Goal: Information Seeking & Learning: Learn about a topic

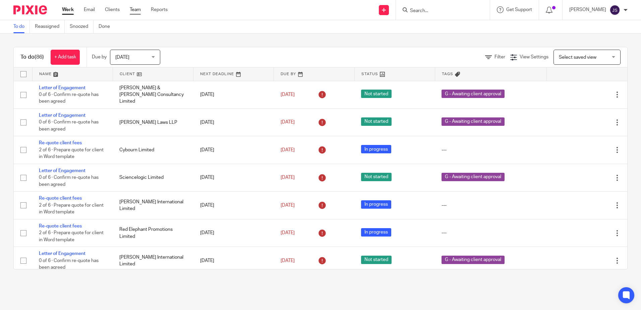
click at [135, 9] on link "Team" at bounding box center [135, 9] width 11 height 7
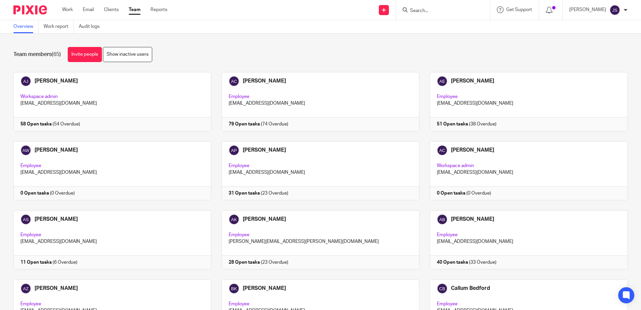
click at [57, 22] on link "Work report" at bounding box center [59, 26] width 30 height 13
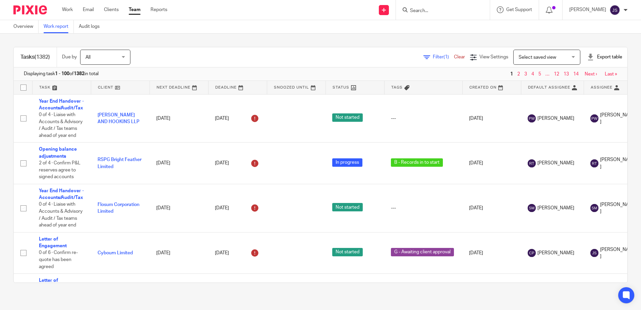
click at [433, 55] on span "Filter (1)" at bounding box center [443, 57] width 21 height 5
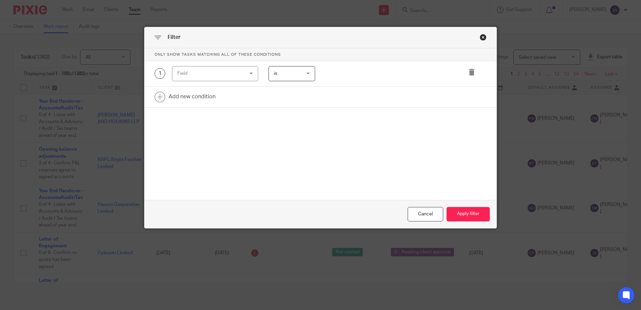
click at [227, 82] on div "1 Field Task fields Due by date Status Tags Created on Default assignee Assigne…" at bounding box center [321, 73] width 352 height 25
click at [223, 74] on div "Field" at bounding box center [209, 73] width 64 height 14
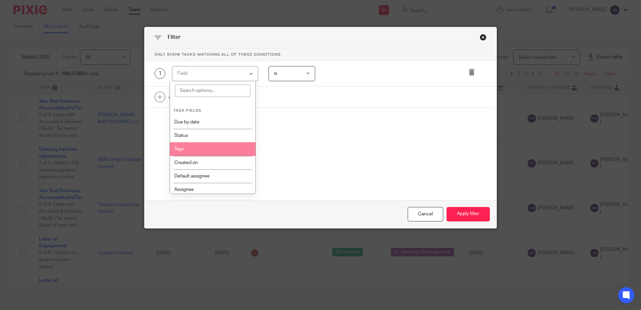
click at [222, 147] on li "Tags" at bounding box center [212, 148] width 85 height 13
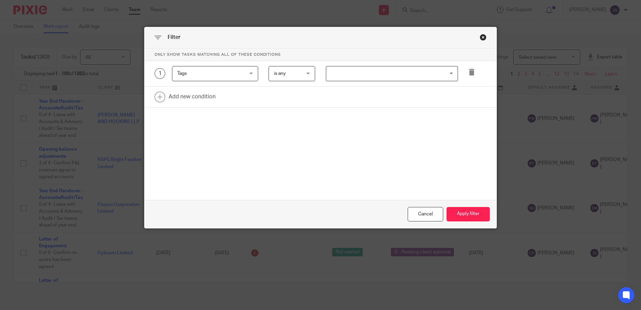
click at [332, 76] on input "Search for option" at bounding box center [390, 74] width 127 height 12
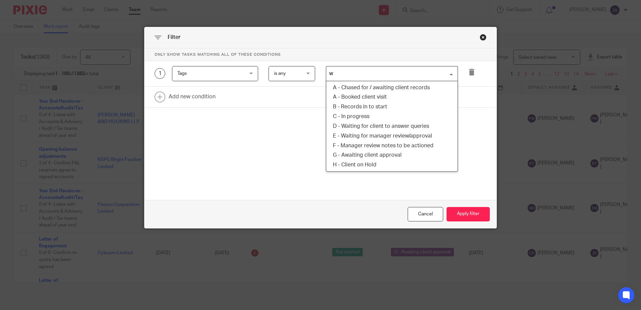
type input "wa"
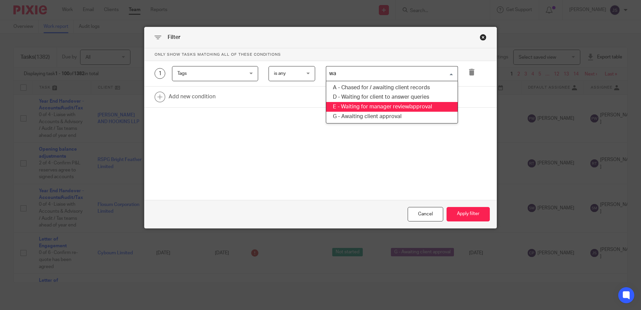
click at [369, 108] on li "E - Waiting for manager review/approval" at bounding box center [391, 107] width 131 height 10
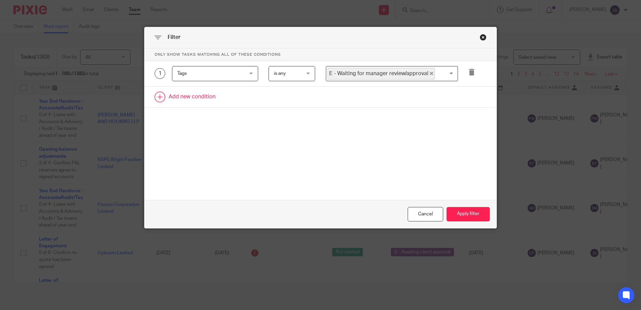
click at [218, 98] on link at bounding box center [321, 97] width 352 height 21
click at [202, 96] on div "Field" at bounding box center [209, 99] width 64 height 14
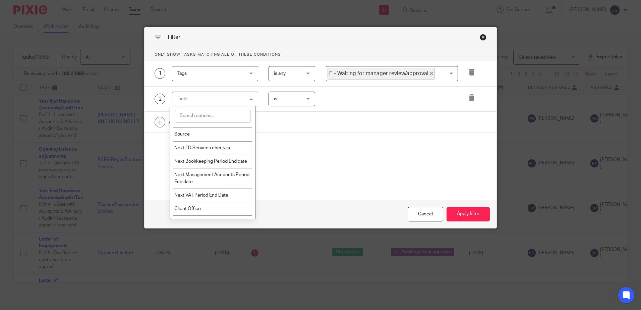
scroll to position [771, 0]
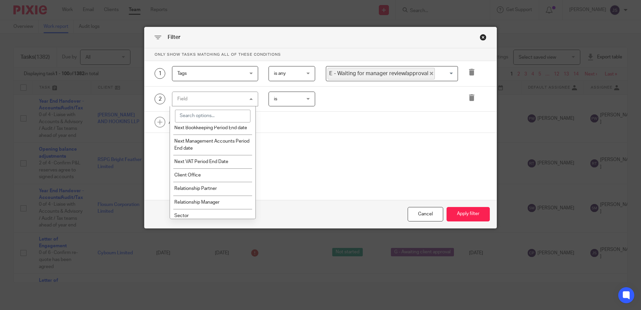
click at [223, 180] on li "Client Office" at bounding box center [212, 174] width 85 height 13
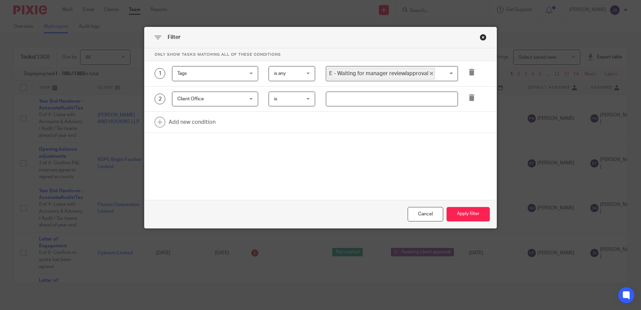
click at [361, 98] on input "text" at bounding box center [392, 99] width 132 height 15
type input "~"
type input "Stevenage"
click at [421, 183] on form "Only show tasks matching all of these conditions 1 Tags Tags Task fields Due by…" at bounding box center [321, 138] width 352 height 180
click at [470, 212] on button "Apply filter" at bounding box center [468, 214] width 43 height 14
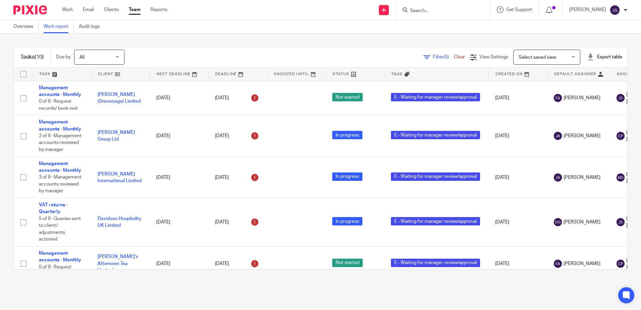
click at [433, 9] on input "Search" at bounding box center [439, 11] width 60 height 6
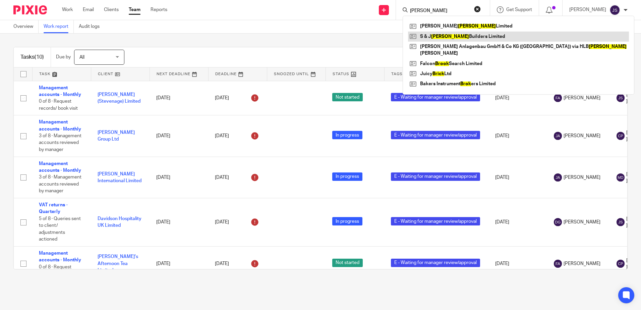
type input "brock"
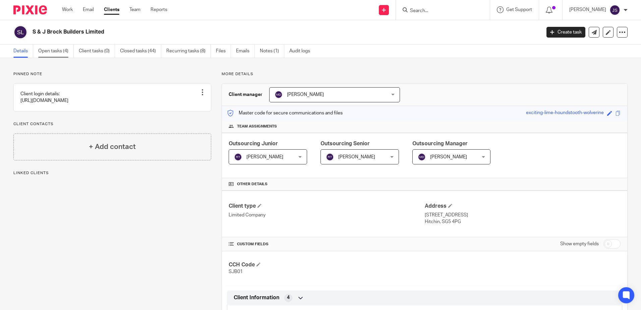
click at [44, 52] on link "Open tasks (4)" at bounding box center [56, 51] width 36 height 13
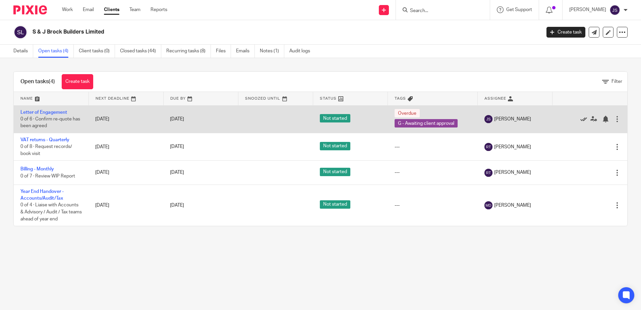
click at [580, 121] on icon at bounding box center [583, 119] width 7 height 7
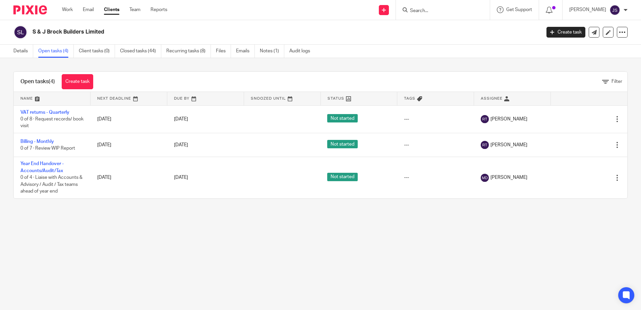
click at [438, 15] on div at bounding box center [443, 10] width 94 height 20
click at [437, 12] on input "Search" at bounding box center [439, 11] width 60 height 6
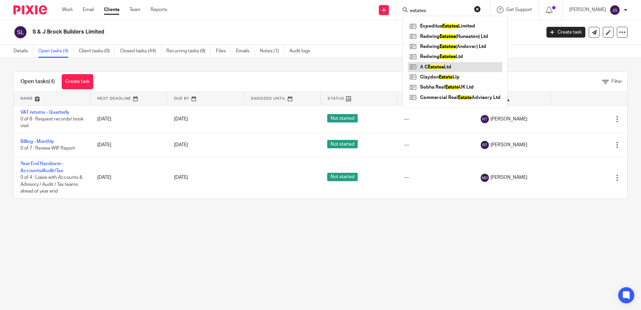
type input "estates"
click at [441, 67] on link at bounding box center [455, 67] width 94 height 10
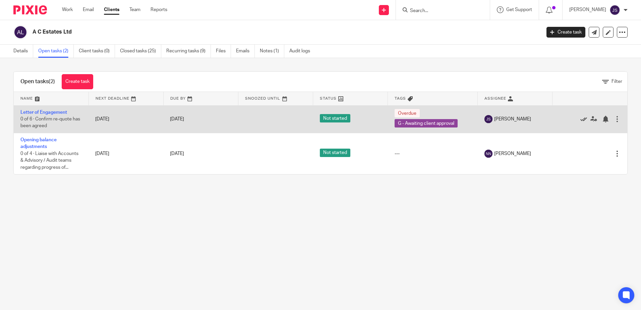
click at [580, 120] on icon at bounding box center [583, 119] width 7 height 7
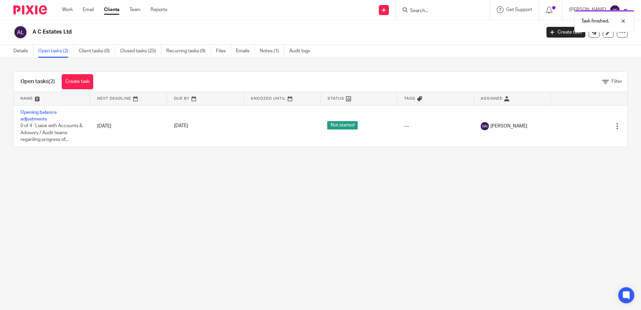
click at [436, 7] on div "Task finished." at bounding box center [478, 19] width 314 height 25
click at [434, 9] on div "Task finished." at bounding box center [478, 19] width 314 height 25
click at [431, 8] on input "Search" at bounding box center [439, 11] width 60 height 6
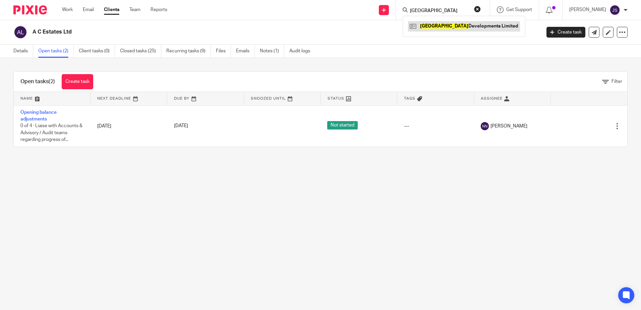
type input "portland"
click at [443, 28] on link at bounding box center [464, 26] width 112 height 10
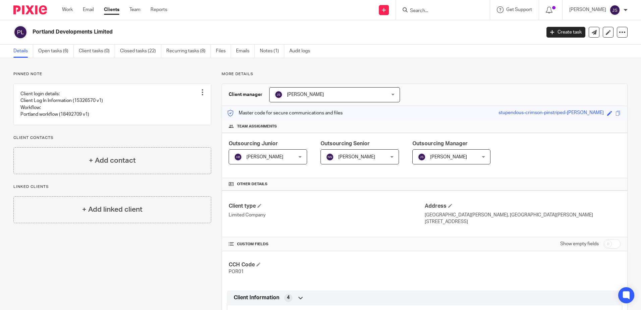
click at [447, 15] on div at bounding box center [443, 10] width 94 height 20
click at [437, 7] on form at bounding box center [444, 10] width 71 height 8
click at [434, 12] on input "Search" at bounding box center [439, 11] width 60 height 6
type input "regarl"
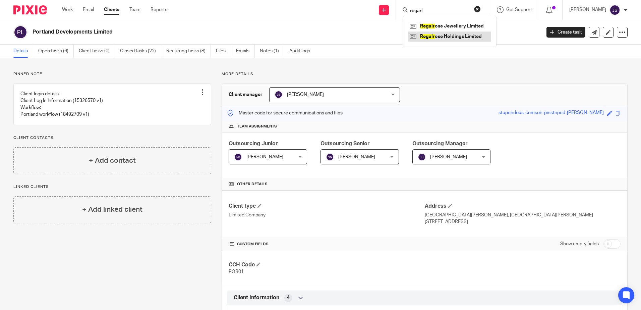
click at [431, 38] on link at bounding box center [449, 37] width 83 height 10
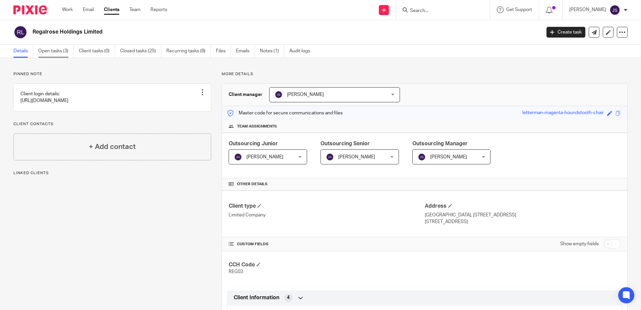
click at [63, 50] on link "Open tasks (3)" at bounding box center [56, 51] width 36 height 13
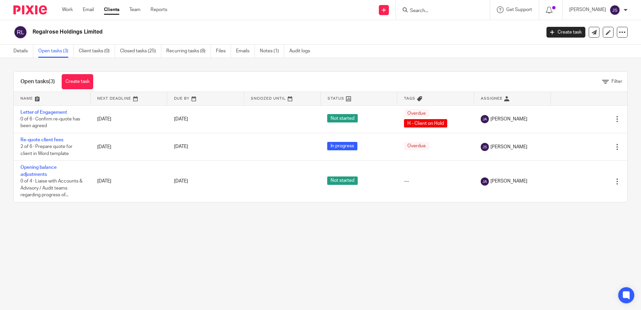
click at [243, 255] on main "Regalrose Holdings Limited Create task Update from Companies House Export data …" at bounding box center [320, 155] width 641 height 310
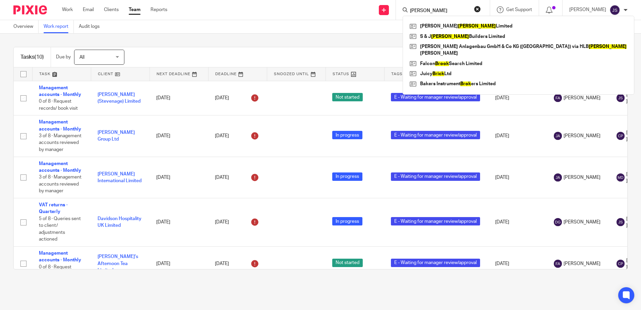
click at [199, 55] on div "Filter (5) Clear View Settings View Settings (5) Filters Clear Save Manage save…" at bounding box center [381, 57] width 491 height 15
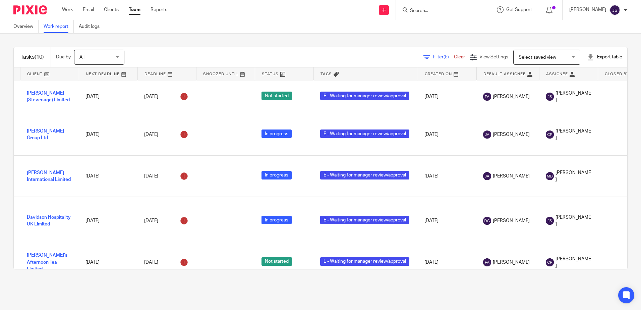
scroll to position [0, 71]
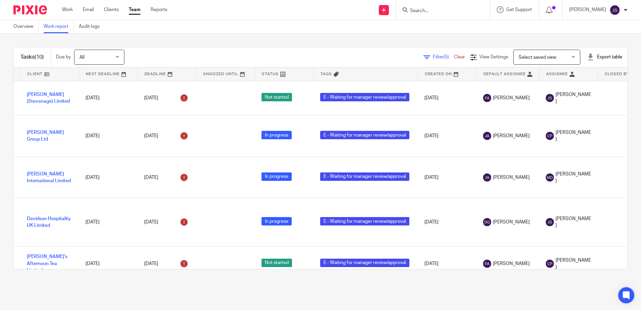
click at [480, 281] on div "Tasks (10) Due by All All Today Tomorrow This week Next week This month Next mo…" at bounding box center [320, 158] width 641 height 249
click at [457, 288] on main "Overview Work report Audit logs Tasks (10) Due by All All Today Tomorrow This w…" at bounding box center [320, 155] width 641 height 310
click at [455, 287] on main "Overview Work report Audit logs Tasks (10) Due by All All Today Tomorrow This w…" at bounding box center [320, 155] width 641 height 310
click at [416, 292] on main "Overview Work report Audit logs Tasks (10) Due by All All Today Tomorrow This w…" at bounding box center [320, 155] width 641 height 310
